Goal: Task Accomplishment & Management: Manage account settings

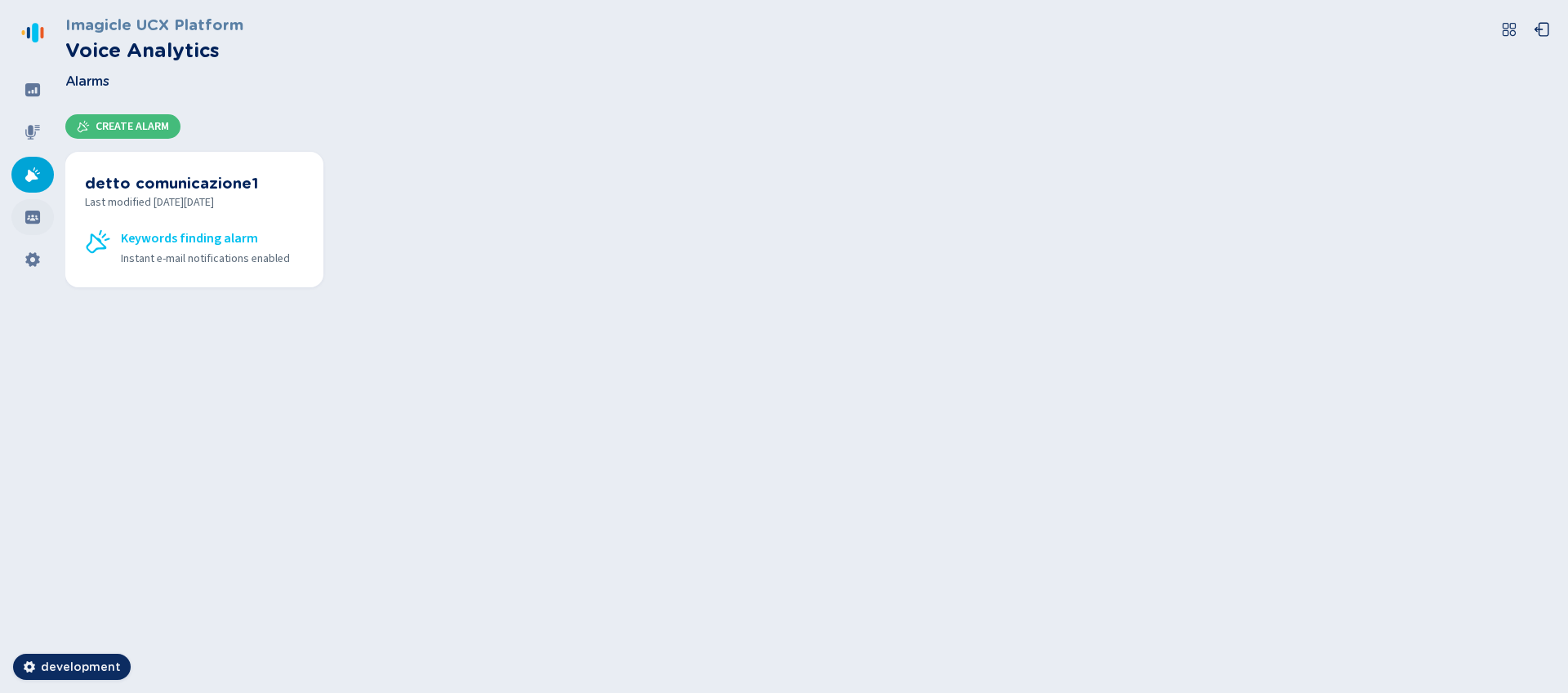
click at [30, 218] on icon at bounding box center [33, 218] width 15 height 13
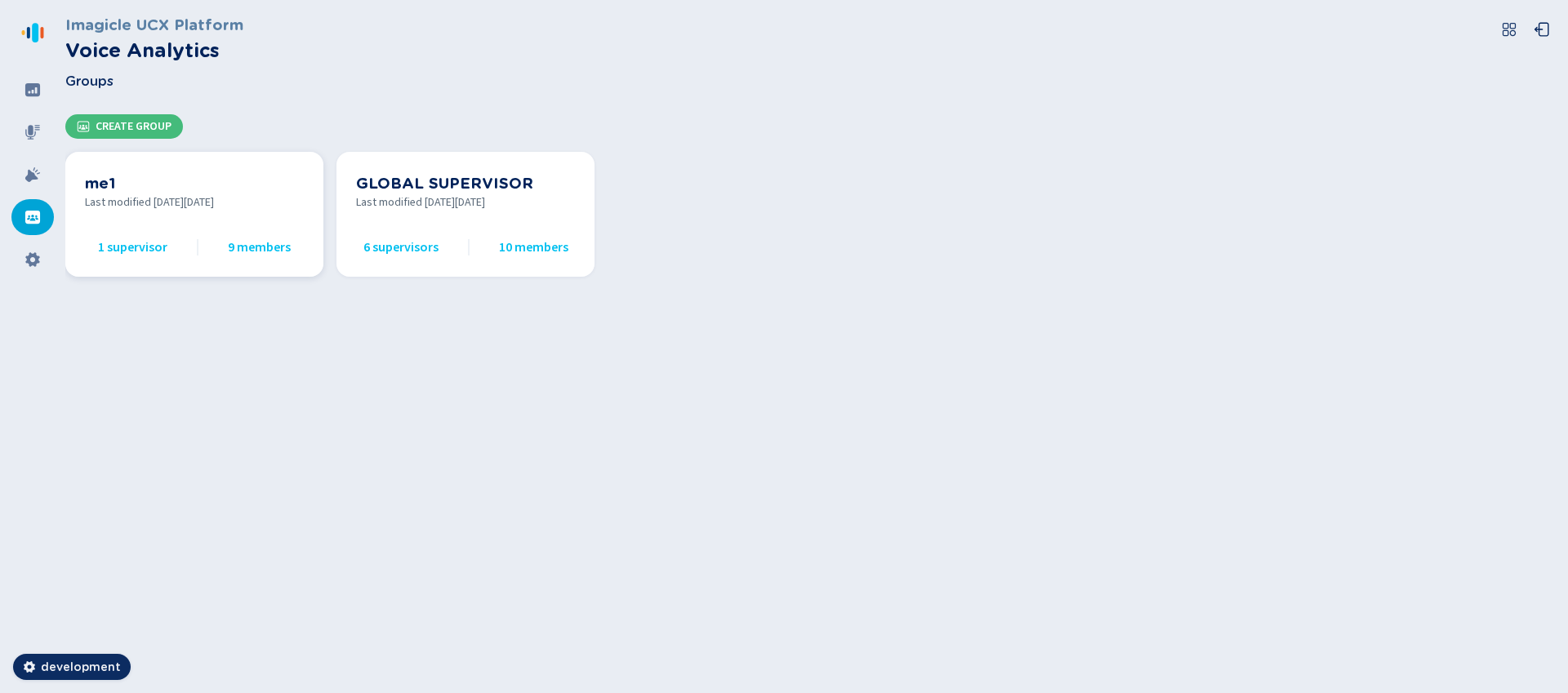
click at [183, 202] on span "Last modified on Fri Oct 10 2025" at bounding box center [194, 203] width 219 height 17
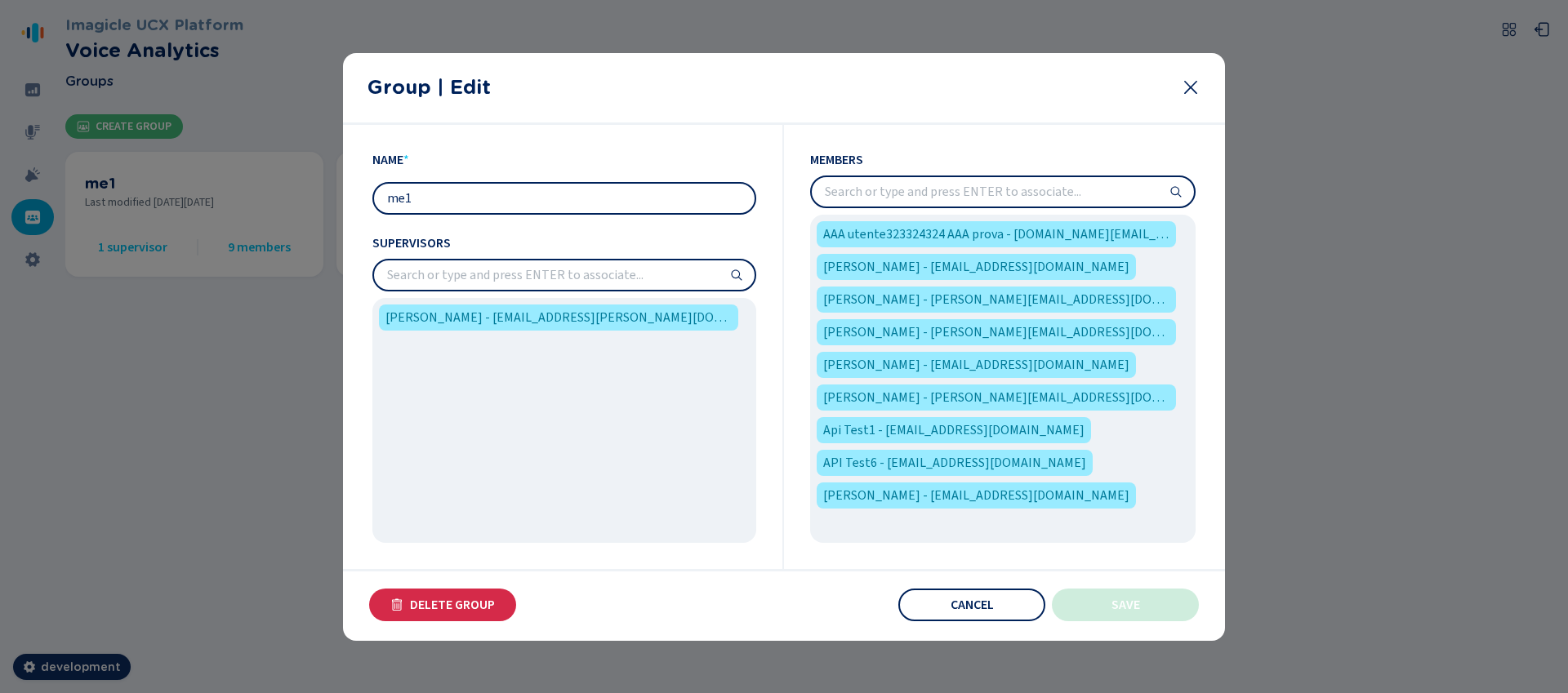
click at [538, 193] on input "me1" at bounding box center [564, 199] width 381 height 30
type input "me2"
click at [614, 276] on input "search" at bounding box center [564, 275] width 381 height 30
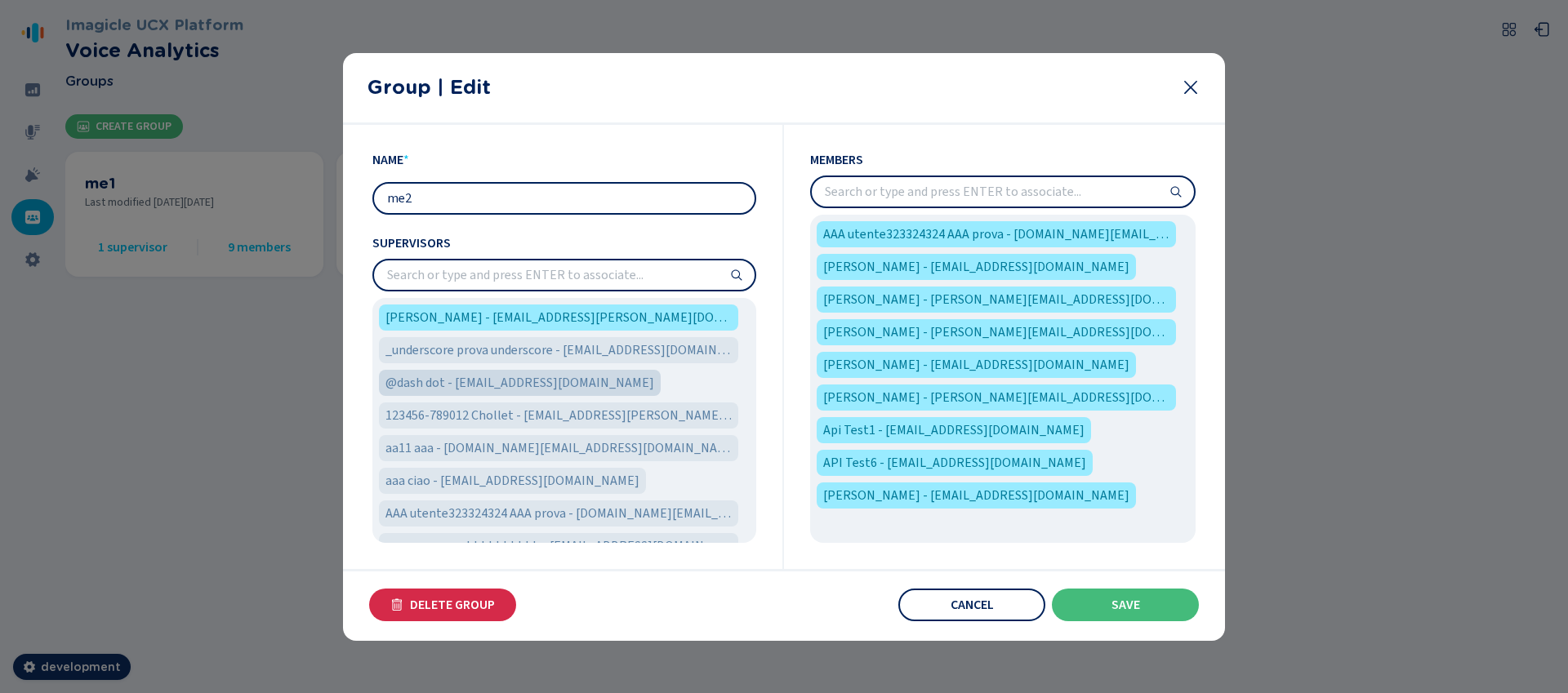
click at [499, 392] on span "@dash dot - dash-dot@imagicle.com" at bounding box center [520, 383] width 269 height 20
click at [949, 134] on div "Members AAA utente323324324 AAA prova - prova.utente.aaa@imagicle.com Adelia Ef…" at bounding box center [989, 347] width 411 height 444
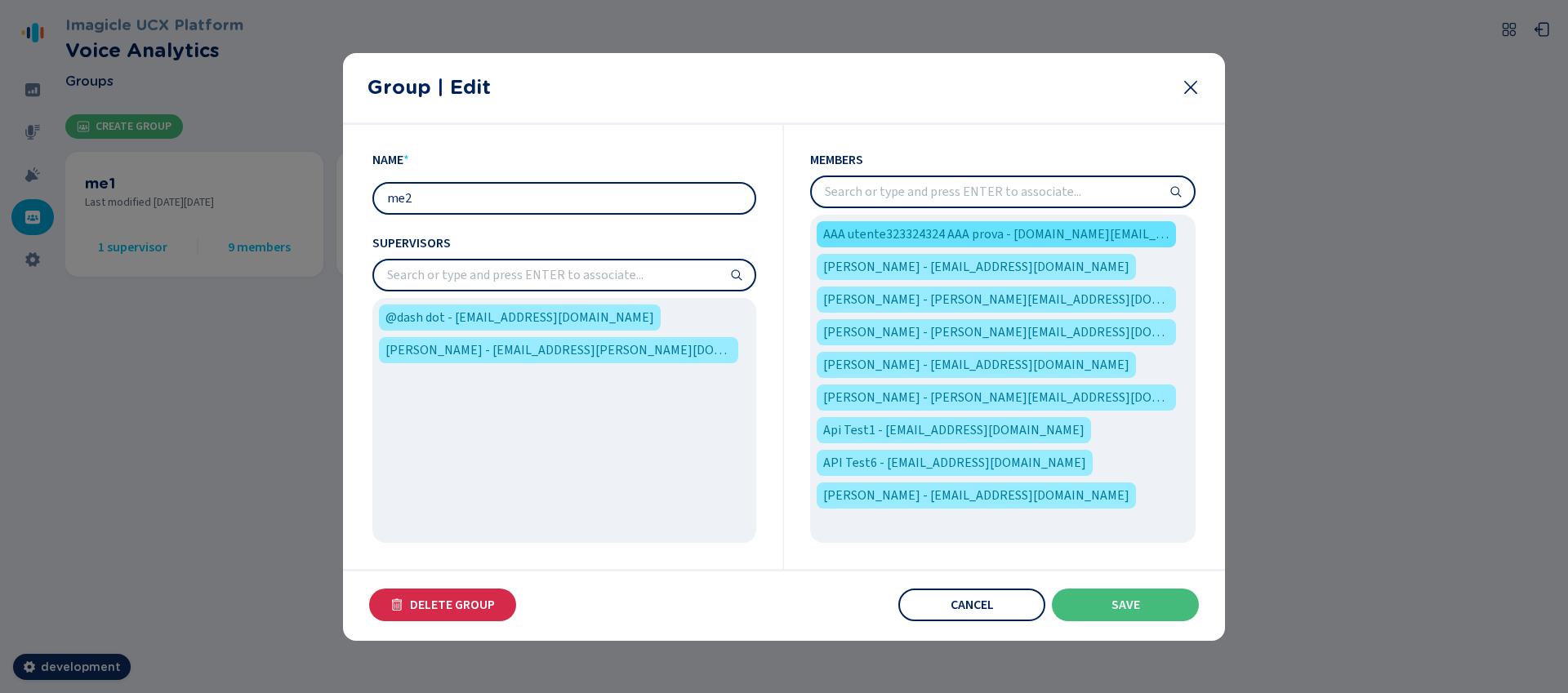
click at [1055, 231] on span "AAA utente323324324 AAA prova - prova.utente.aaa@imagicle.com" at bounding box center [996, 235] width 346 height 20
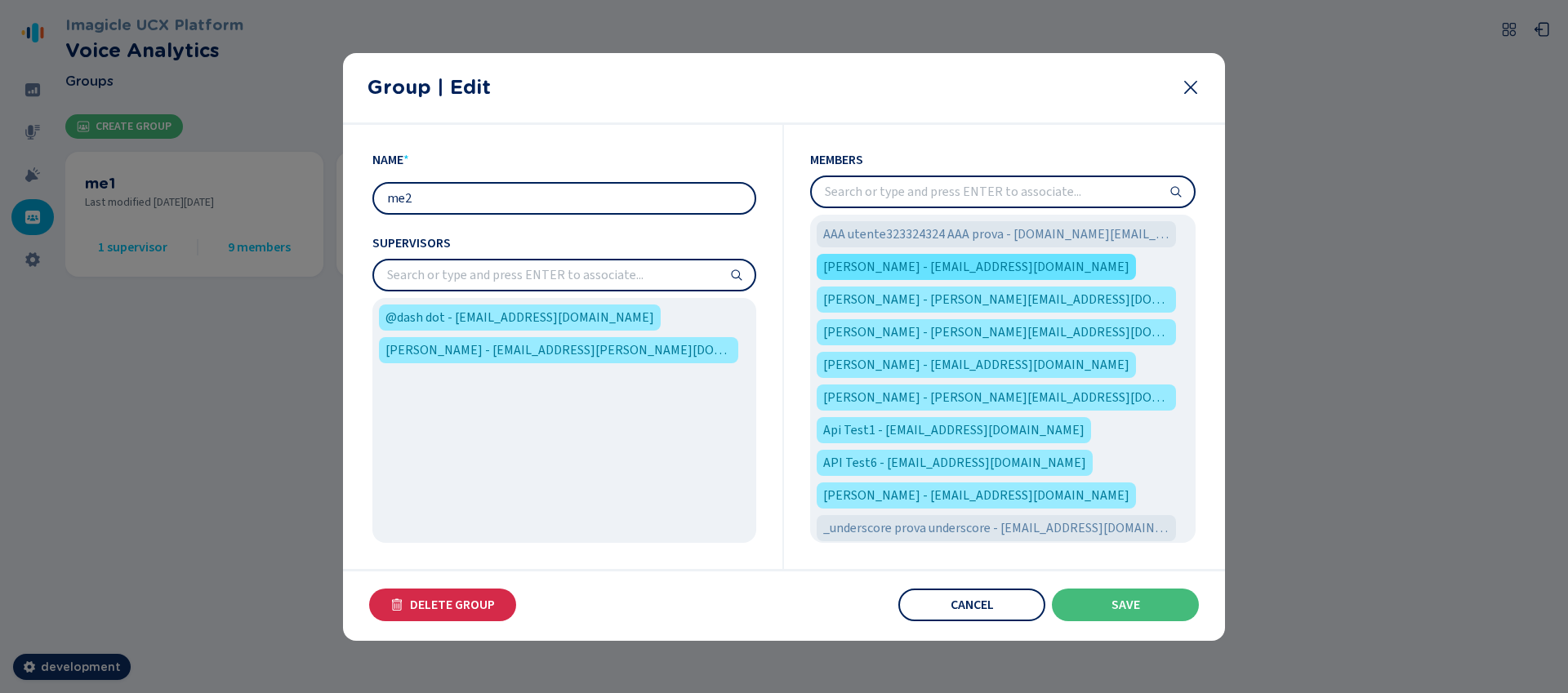
click at [971, 259] on span "Adelia Effertz - adeliaeffertz@imagicle.com" at bounding box center [976, 267] width 307 height 20
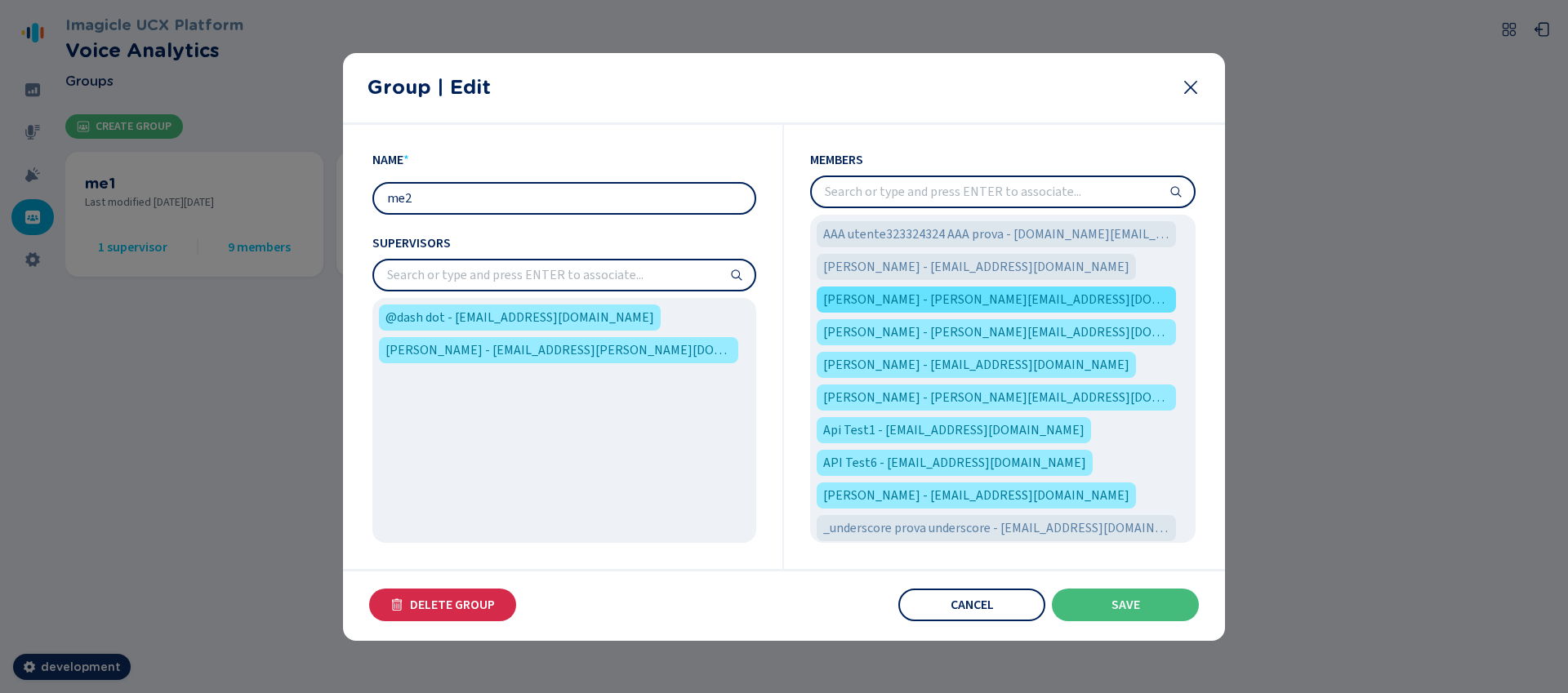
click at [978, 296] on span "Alessandro Burato - alessandro.burato@imagicle.com" at bounding box center [996, 300] width 346 height 20
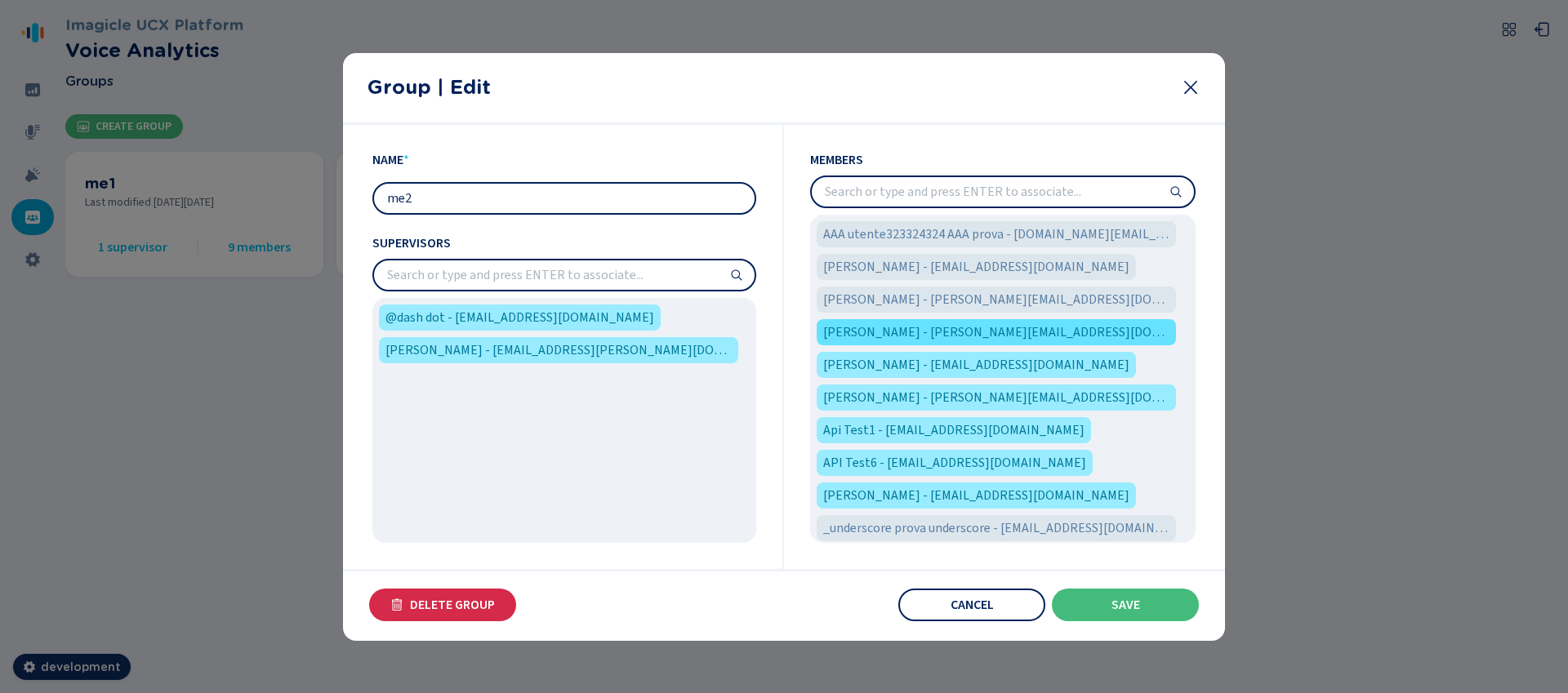
click at [985, 338] on span "Alexander Beef - alessandro.manzo@imagicle.com" at bounding box center [996, 332] width 346 height 20
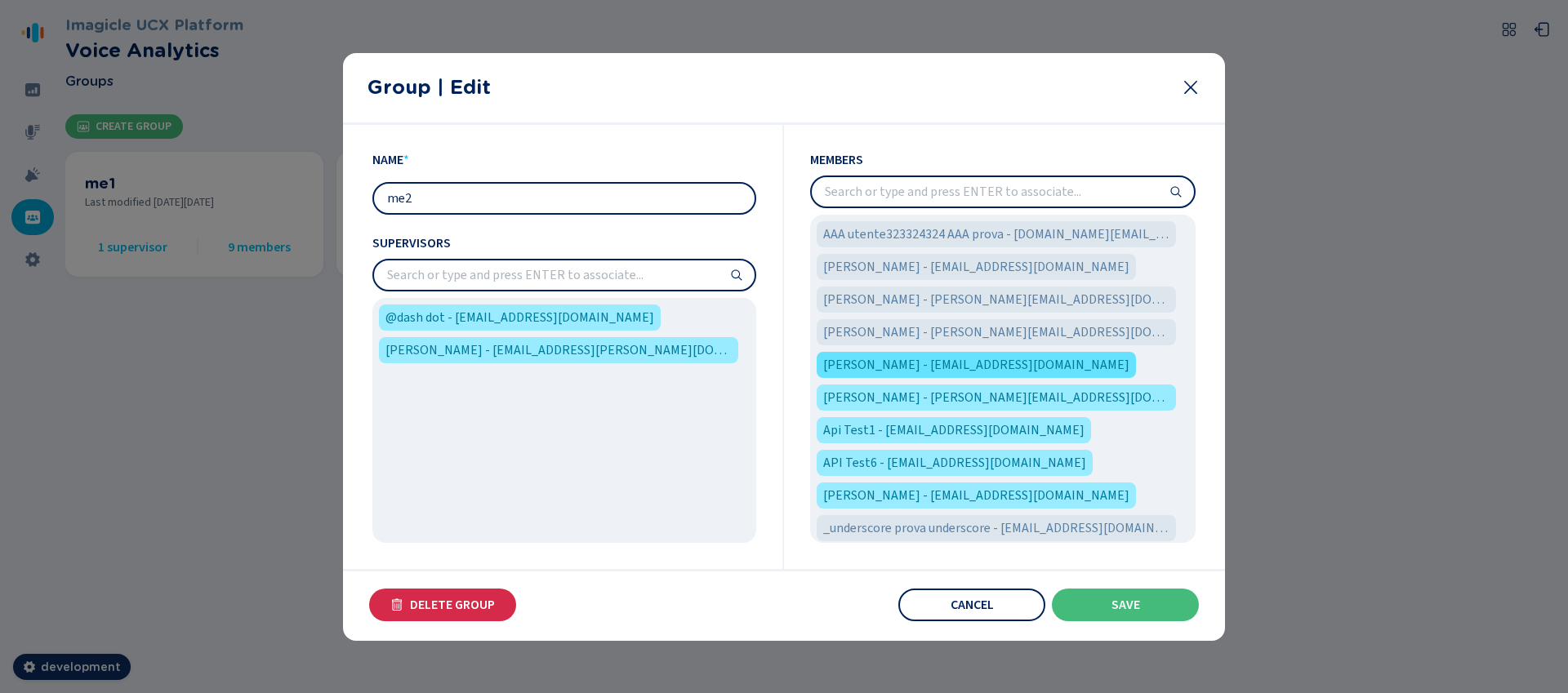
click at [985, 362] on span "Alvera Mills - alveramills@imagicle.com" at bounding box center [976, 365] width 307 height 20
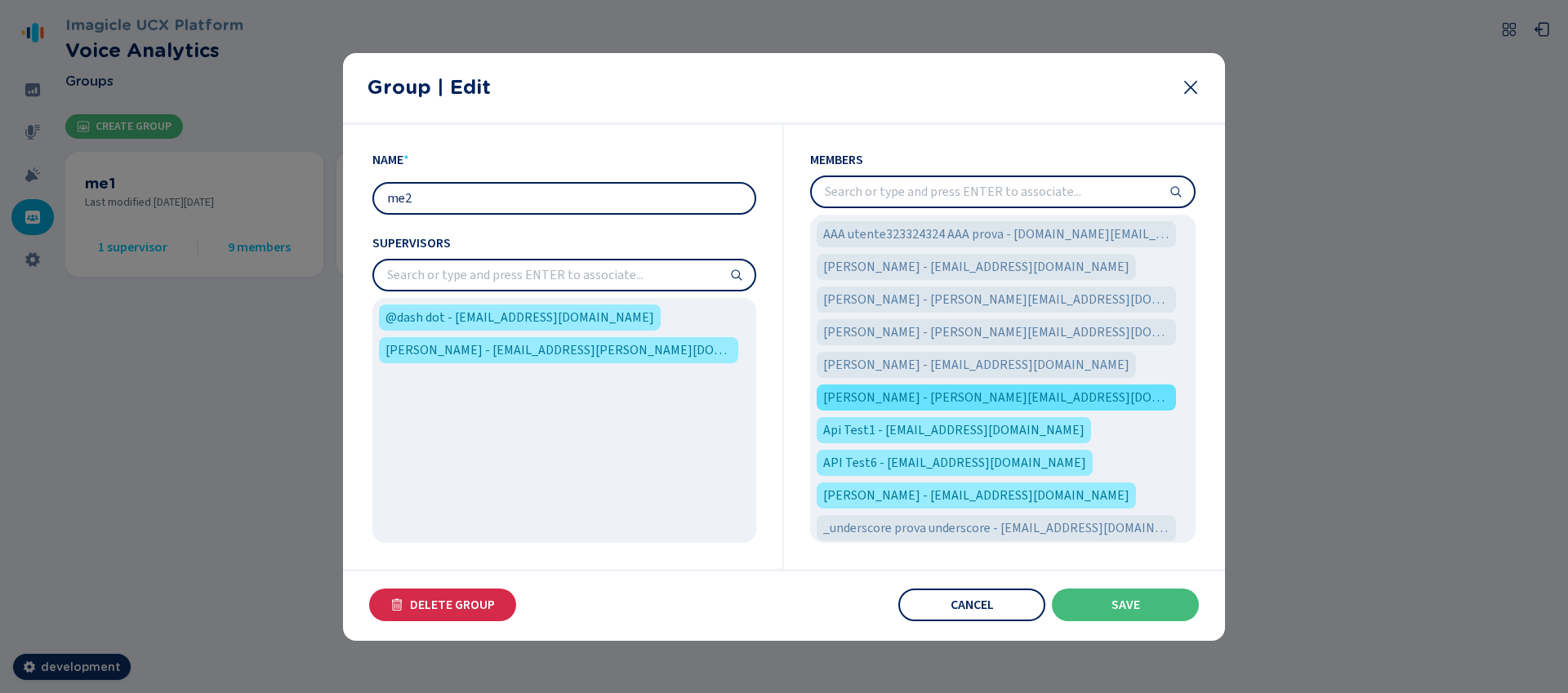
click at [988, 396] on span "Andrea Zerbinati - andrea.zerbinati@imagicle.com" at bounding box center [996, 398] width 346 height 20
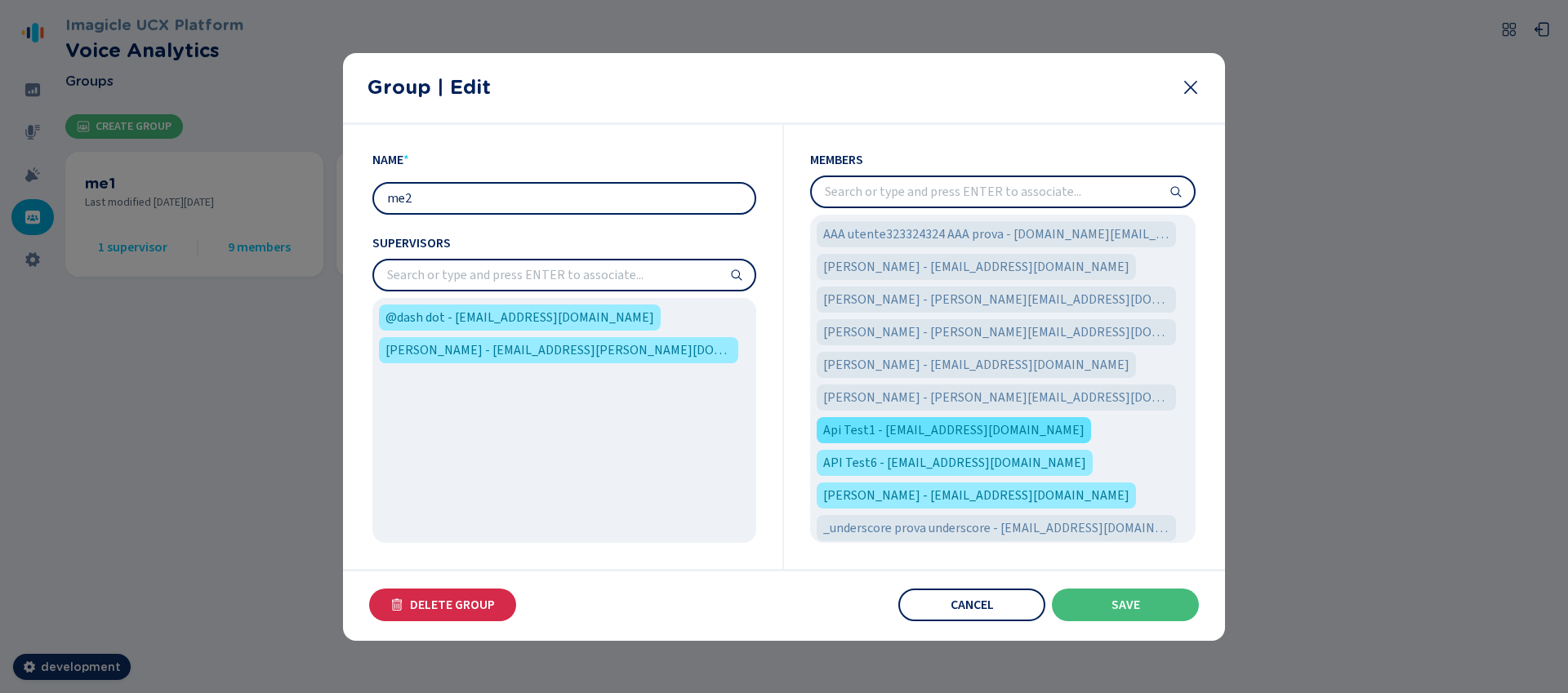
click at [984, 426] on span "Api Test1 - testapi10@imagicle.com" at bounding box center [953, 430] width 261 height 20
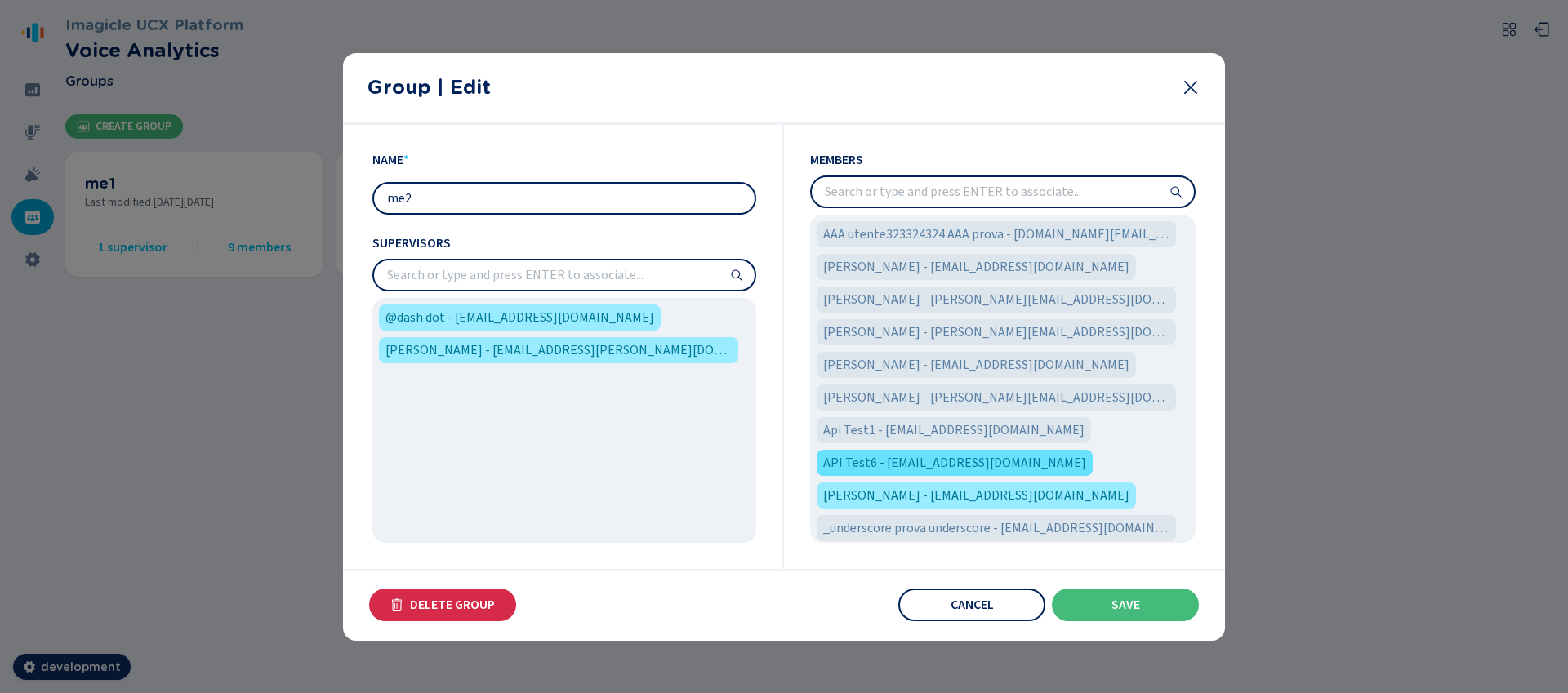
click at [985, 457] on span "API Test6 - apitest6@imagicle.com" at bounding box center [954, 463] width 263 height 20
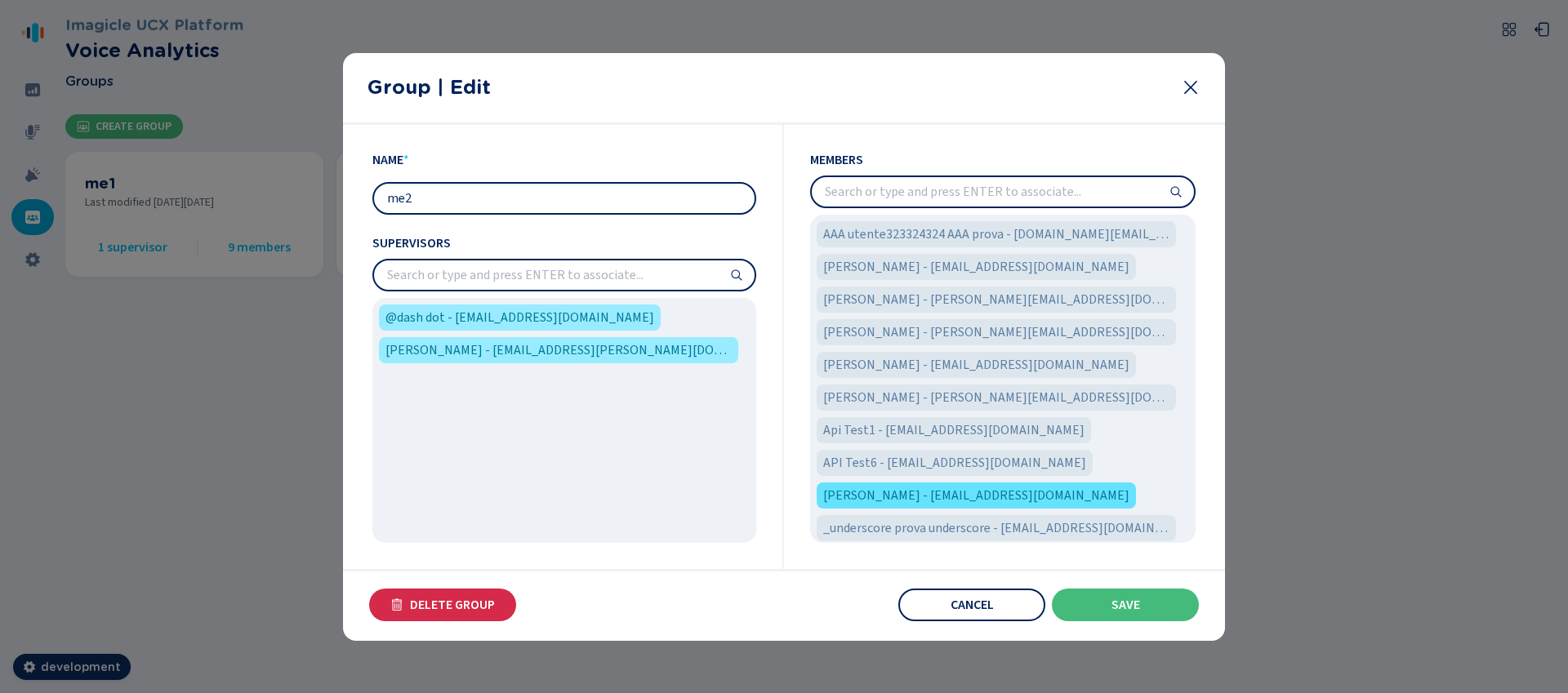
click at [983, 502] on span "Asia Swift - asiaswift@imagicle.com" at bounding box center [976, 496] width 307 height 20
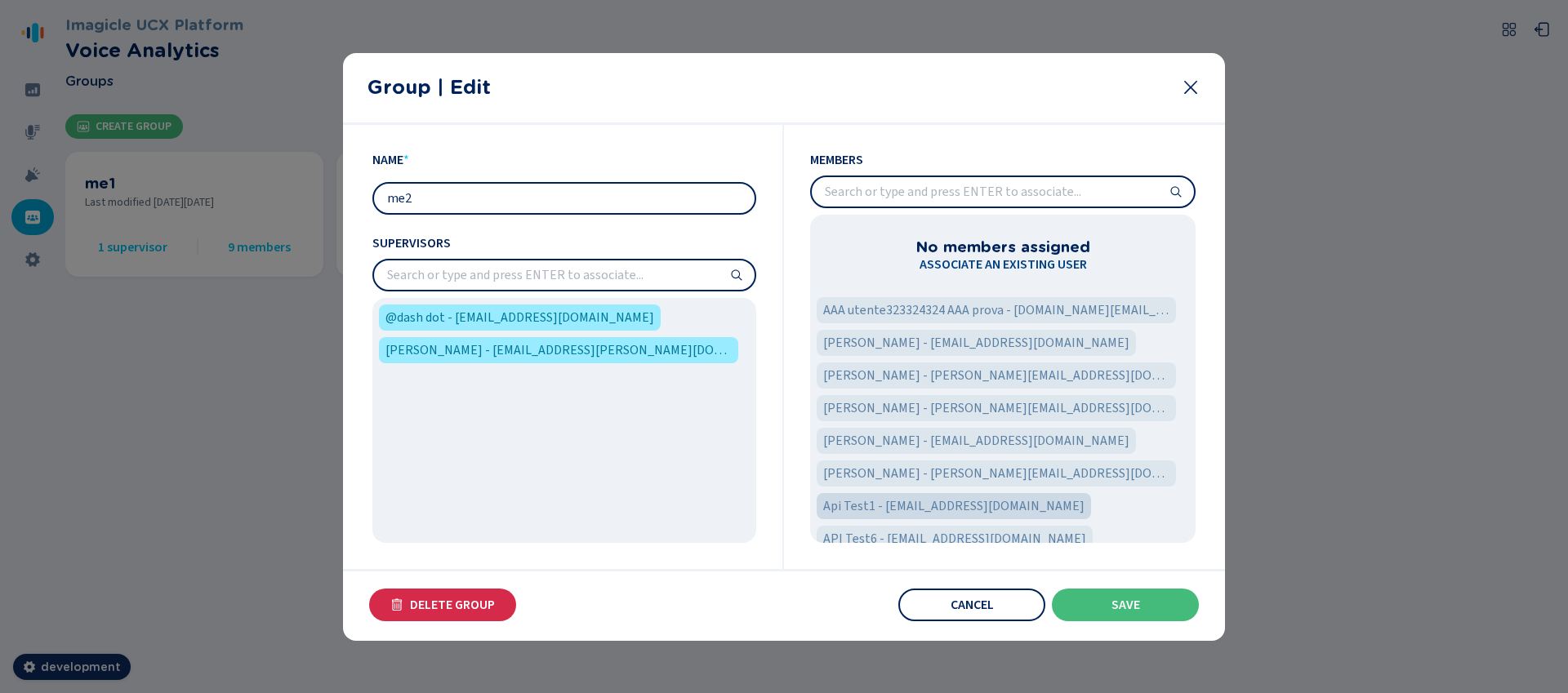
click at [983, 499] on span "Api Test1 - testapi10@imagicle.com" at bounding box center [953, 506] width 261 height 20
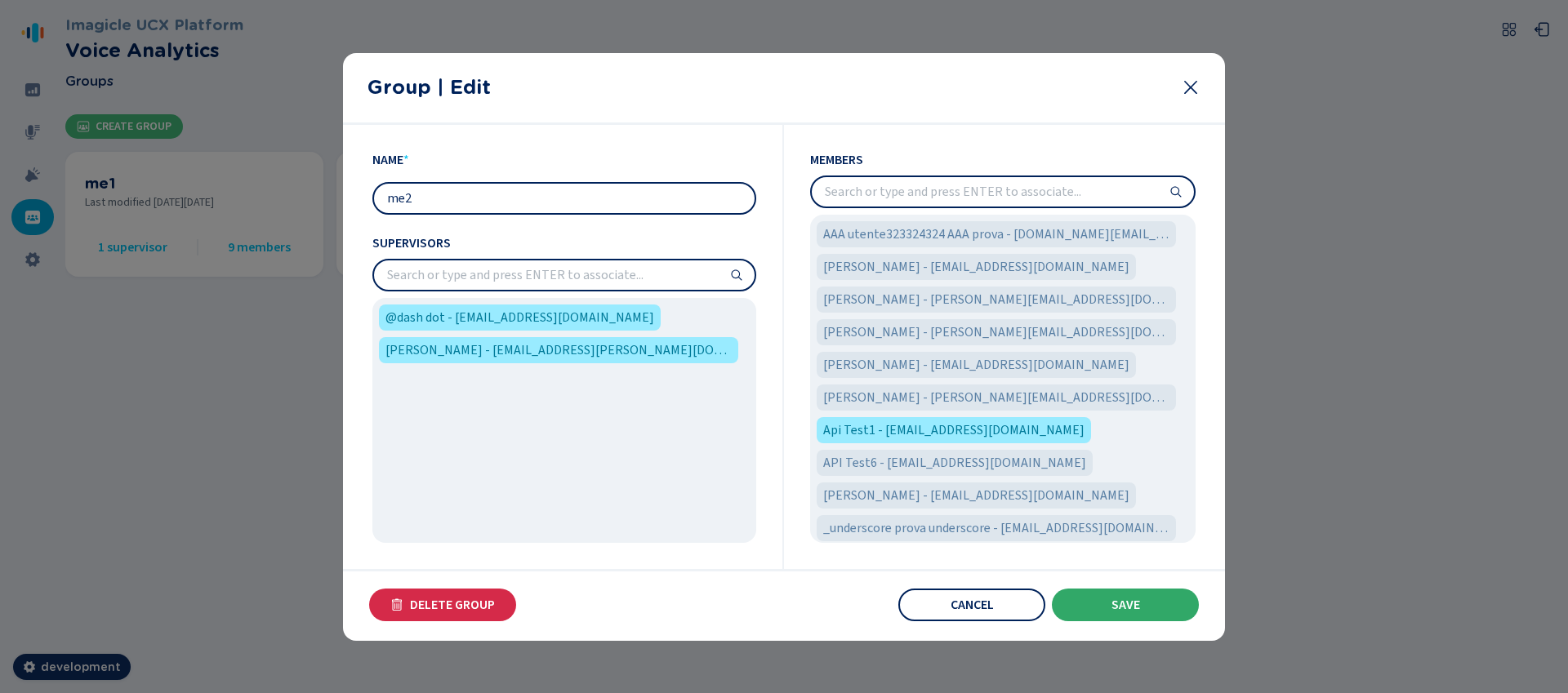
click at [1141, 602] on button "Save" at bounding box center [1125, 605] width 147 height 33
